Goal: Obtain resource: Obtain resource

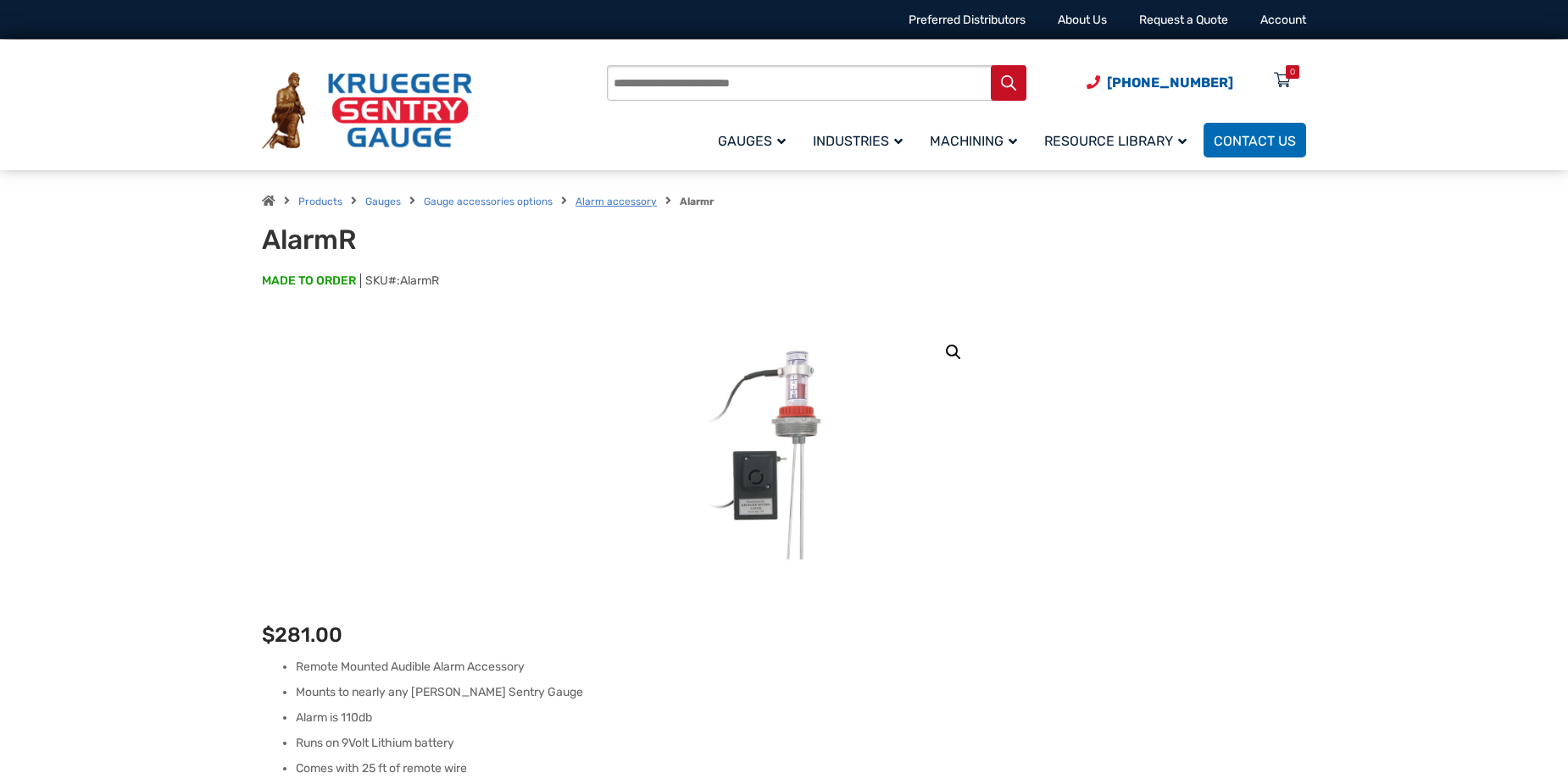
click at [605, 198] on link "Alarm accessory" at bounding box center [616, 201] width 82 height 12
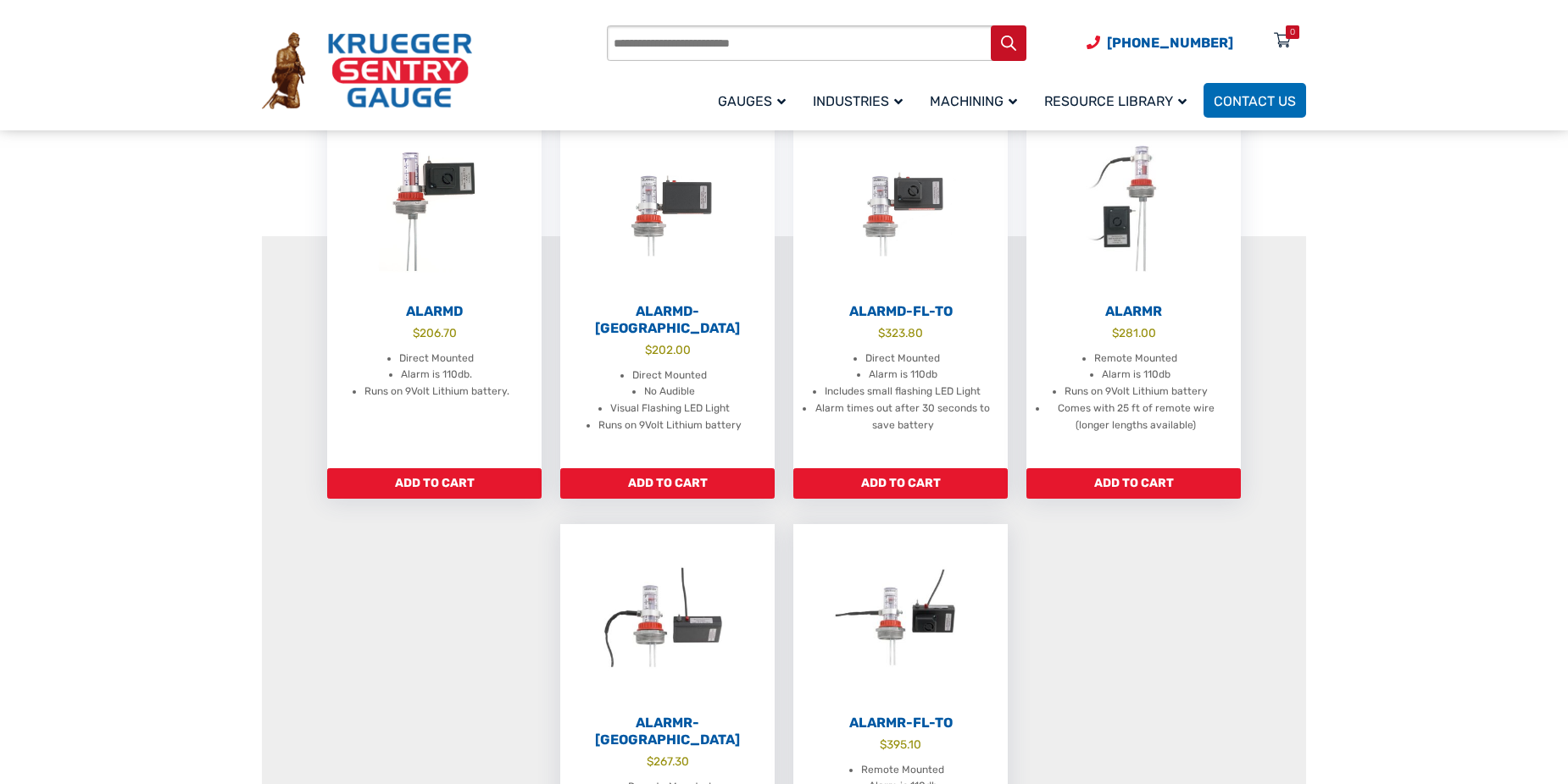
scroll to position [423, 0]
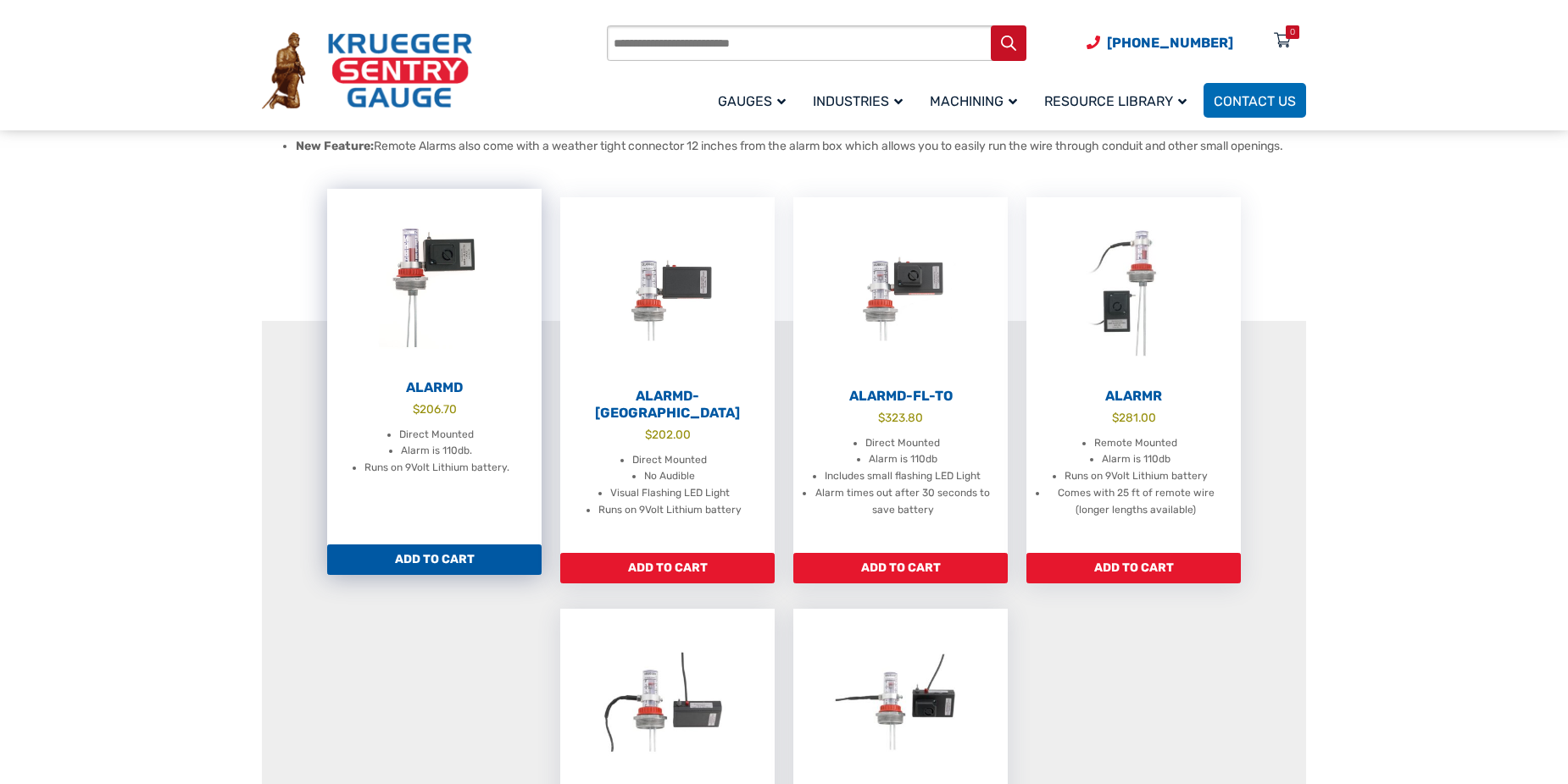
click at [403, 338] on img at bounding box center [434, 282] width 215 height 186
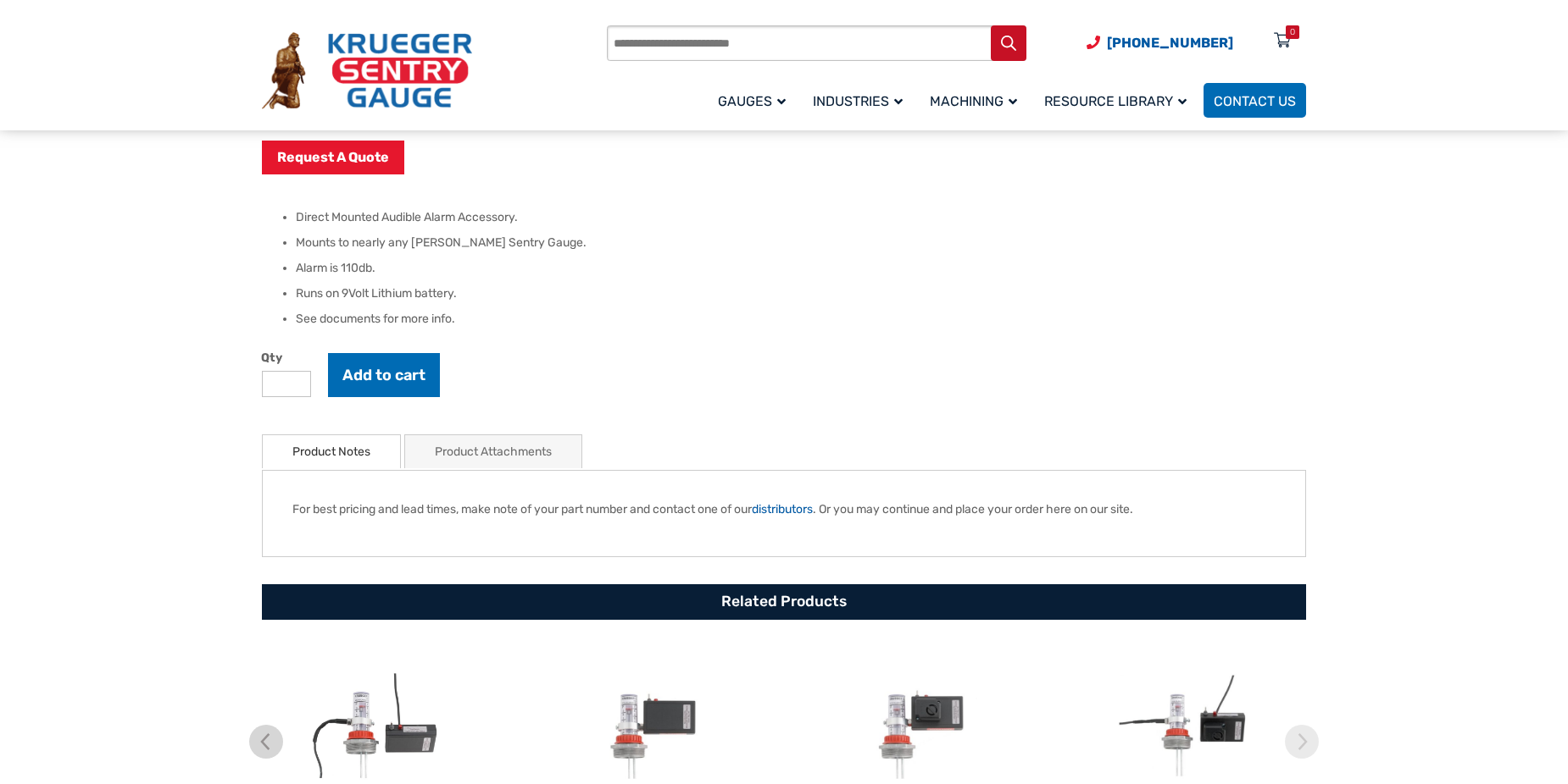
scroll to position [677, 0]
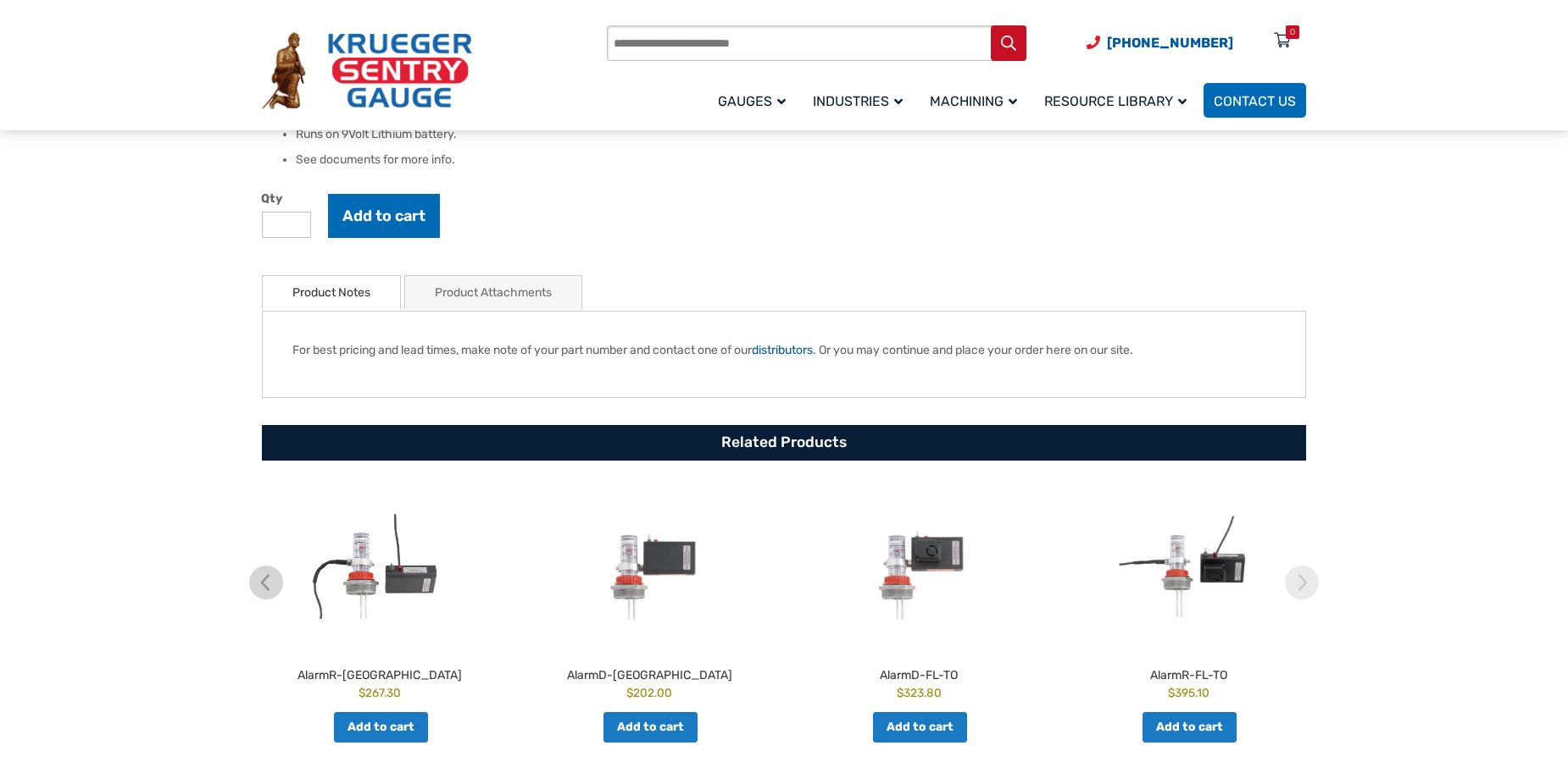
click at [481, 303] on link "Product Attachments" at bounding box center [493, 292] width 117 height 33
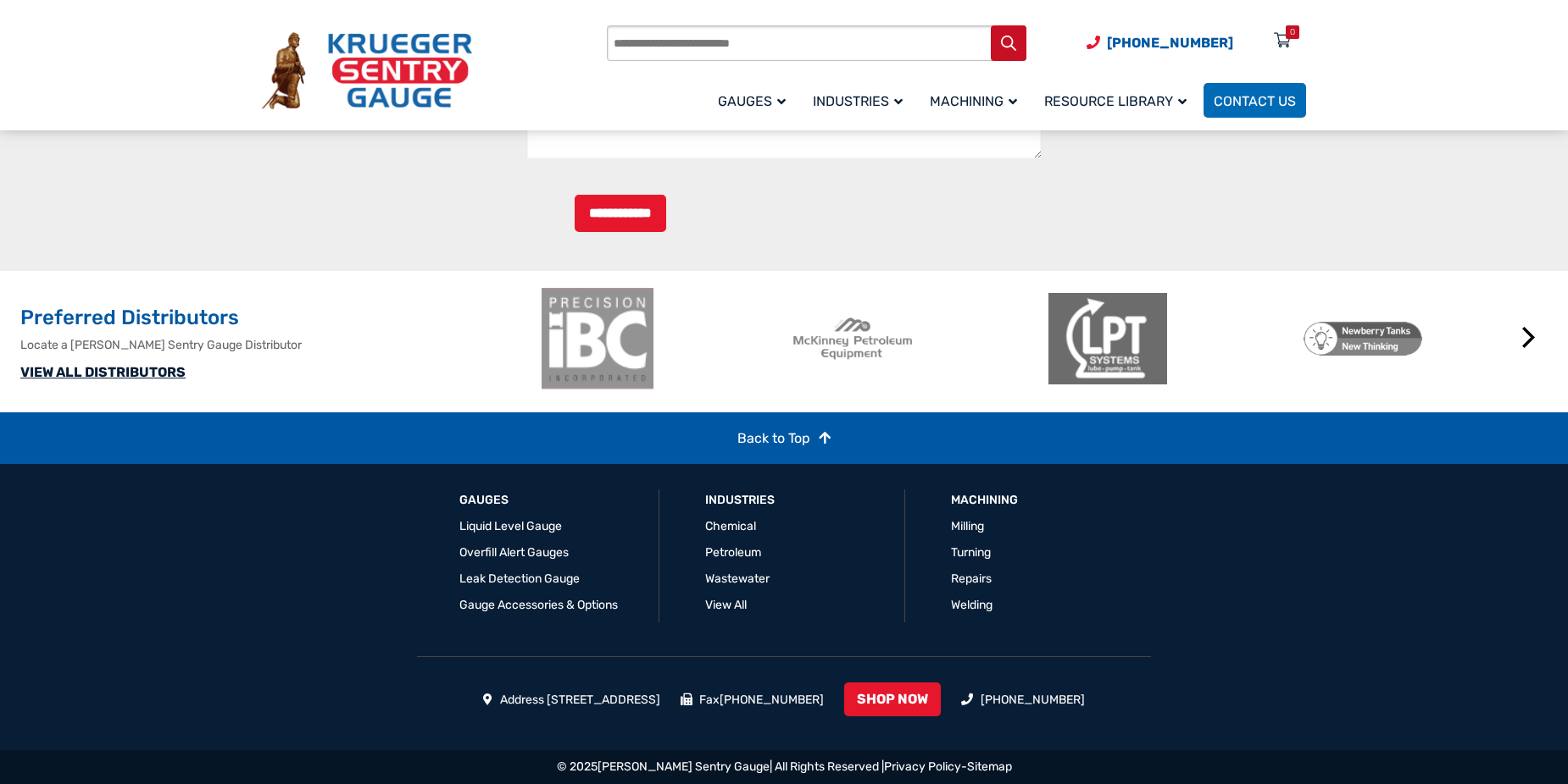
scroll to position [2093, 0]
